Goal: Task Accomplishment & Management: Use online tool/utility

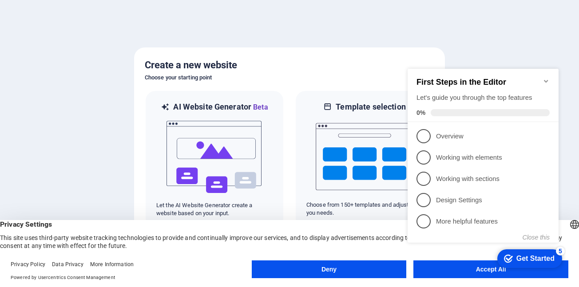
click div "checkmark Get Started 5 First Steps in the Editor Let's guide you through the t…"
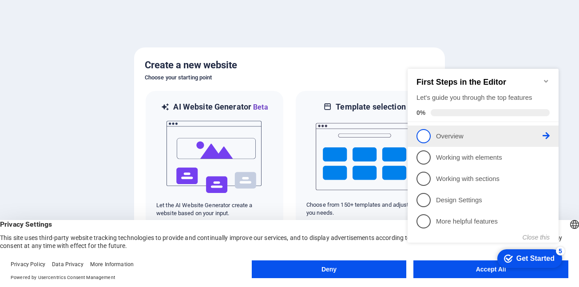
click at [424, 135] on span "1" at bounding box center [423, 136] width 14 height 14
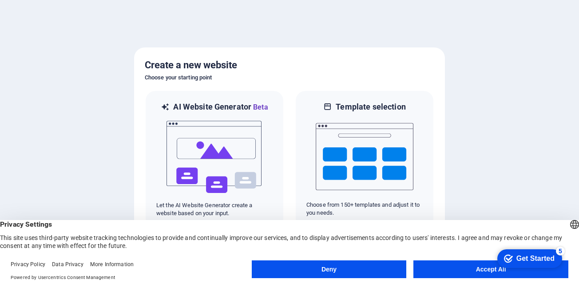
click at [466, 271] on button "Accept All" at bounding box center [490, 270] width 155 height 18
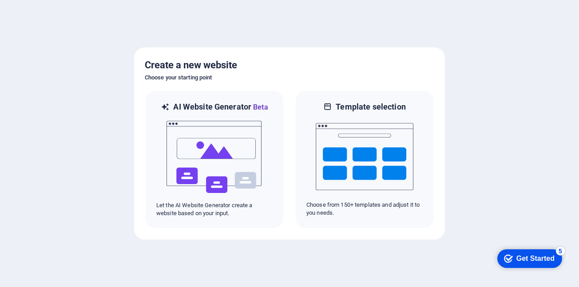
click at [507, 256] on icon "Get Started 5 items remaining, 0% complete" at bounding box center [508, 259] width 9 height 8
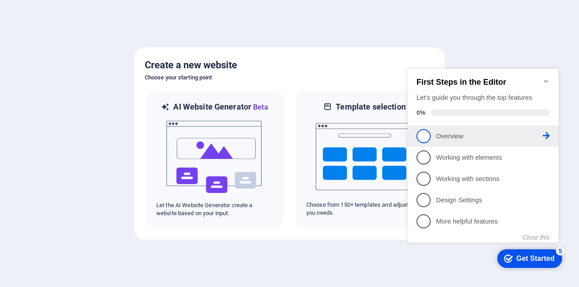
click at [427, 136] on span "1" at bounding box center [423, 136] width 14 height 14
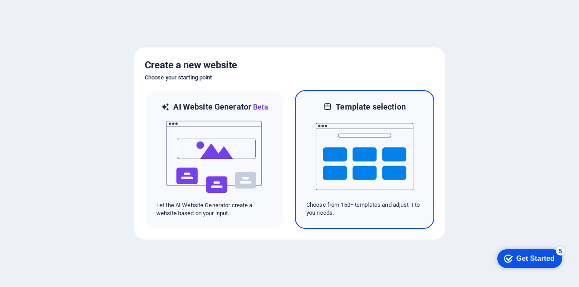
click at [363, 153] on img at bounding box center [365, 156] width 98 height 89
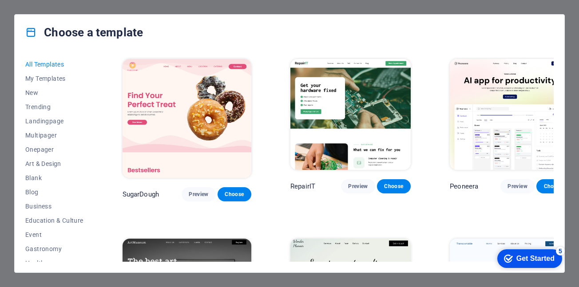
click at [109, 6] on div "Choose a template All Templates My Templates New Trending Landingpage Multipage…" at bounding box center [289, 143] width 579 height 287
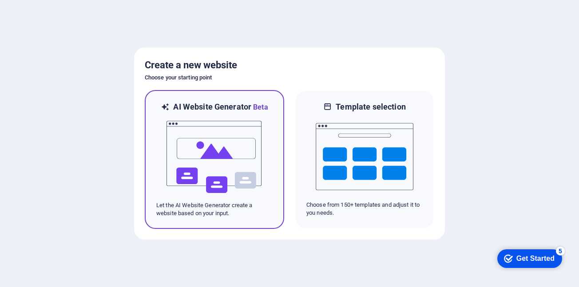
click at [213, 135] on img at bounding box center [215, 157] width 98 height 89
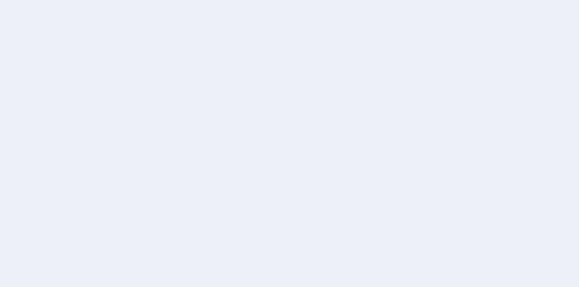
click at [541, 34] on div at bounding box center [289, 143] width 579 height 287
